Goal: Information Seeking & Learning: Find specific fact

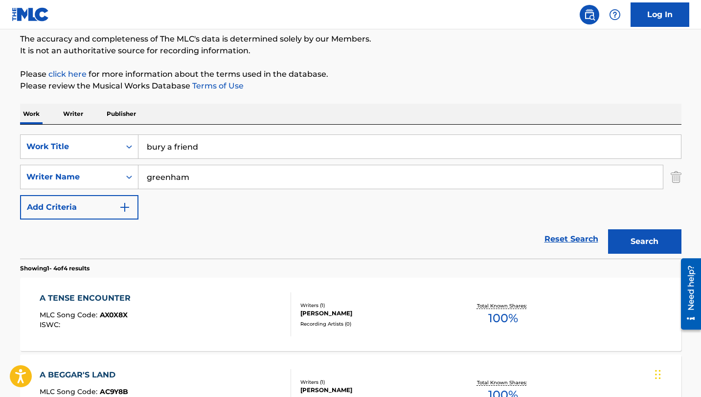
scroll to position [25, 0]
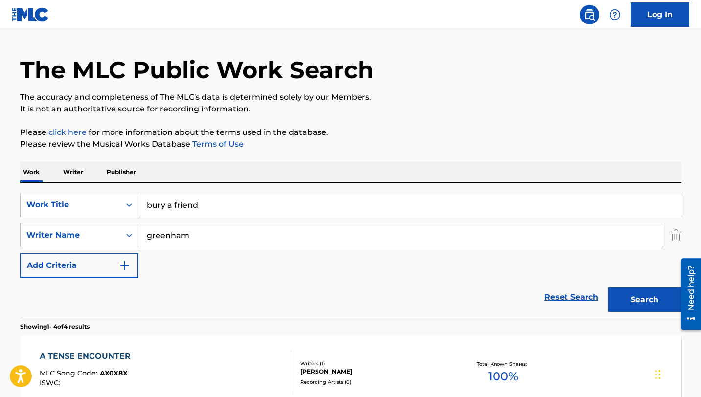
click at [208, 208] on input "bury a friend" at bounding box center [409, 204] width 543 height 23
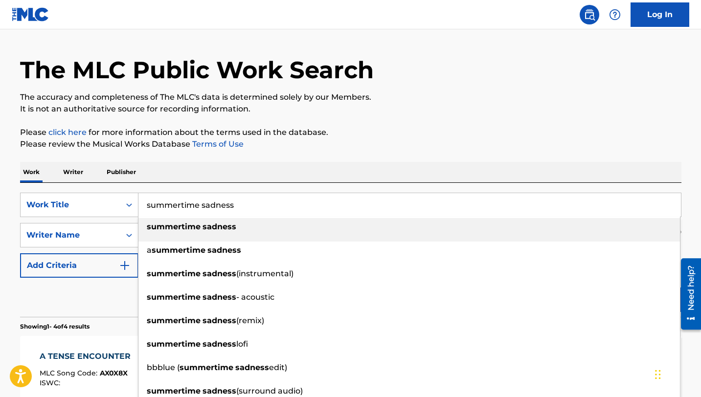
type input "summertime sadness"
click at [244, 148] on p "Please review the Musical Works Database Terms of Use" at bounding box center [350, 144] width 661 height 12
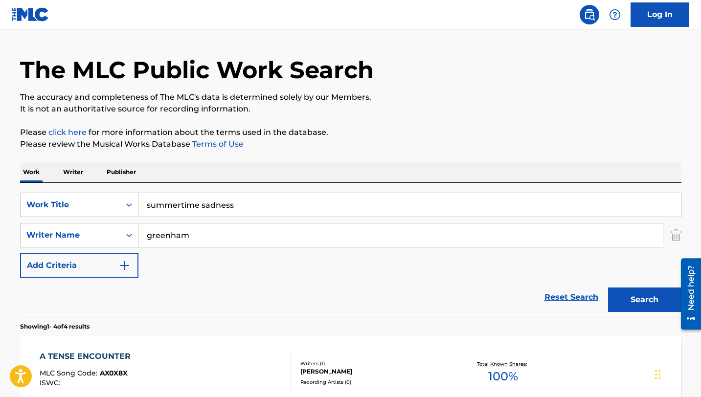
click at [202, 238] on input "greenham" at bounding box center [400, 235] width 524 height 23
type input "grant"
click at [608, 288] on button "Search" at bounding box center [644, 300] width 73 height 24
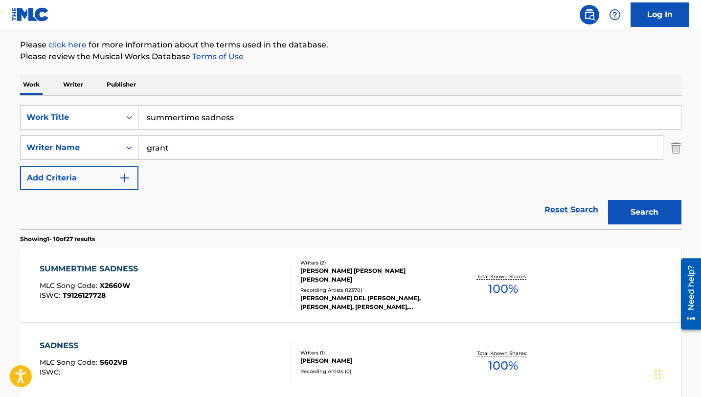
scroll to position [130, 0]
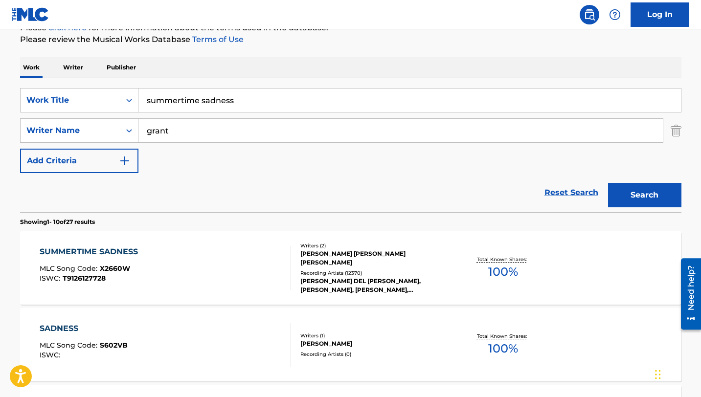
click at [132, 249] on div "SUMMERTIME SADNESS" at bounding box center [91, 252] width 103 height 12
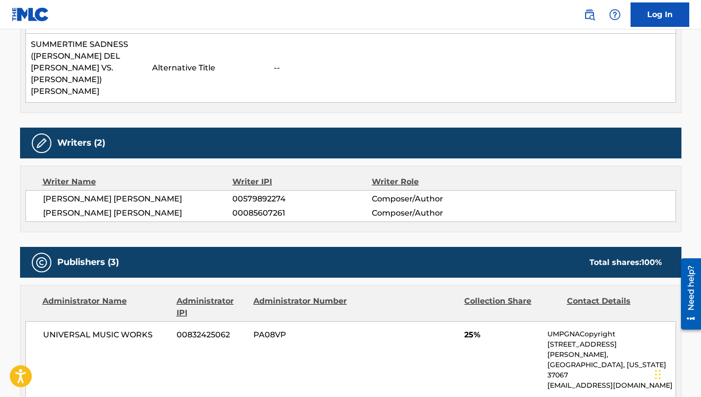
scroll to position [383, 0]
